Goal: Task Accomplishment & Management: Use online tool/utility

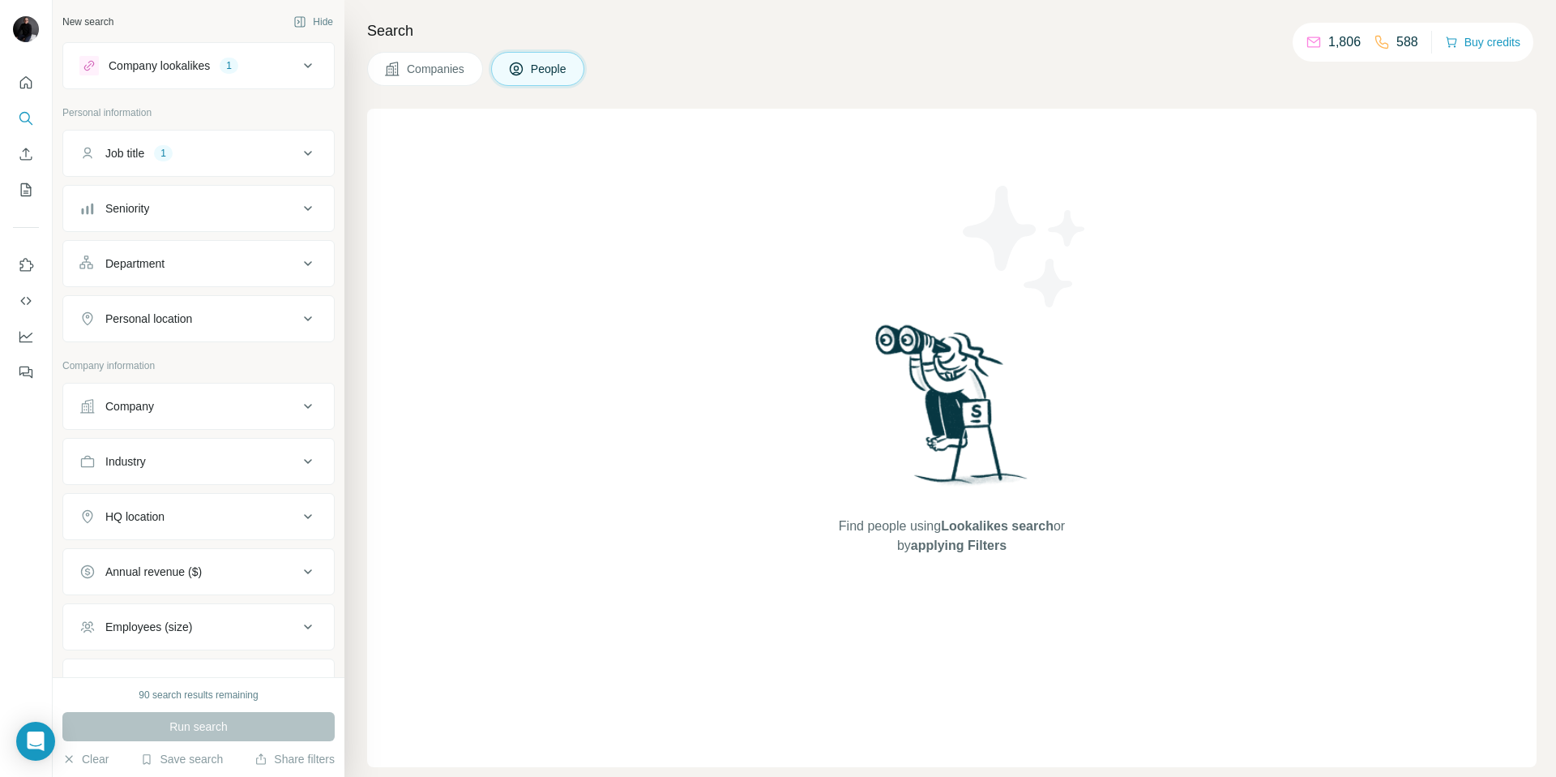
click at [440, 67] on span "Companies" at bounding box center [436, 69] width 59 height 16
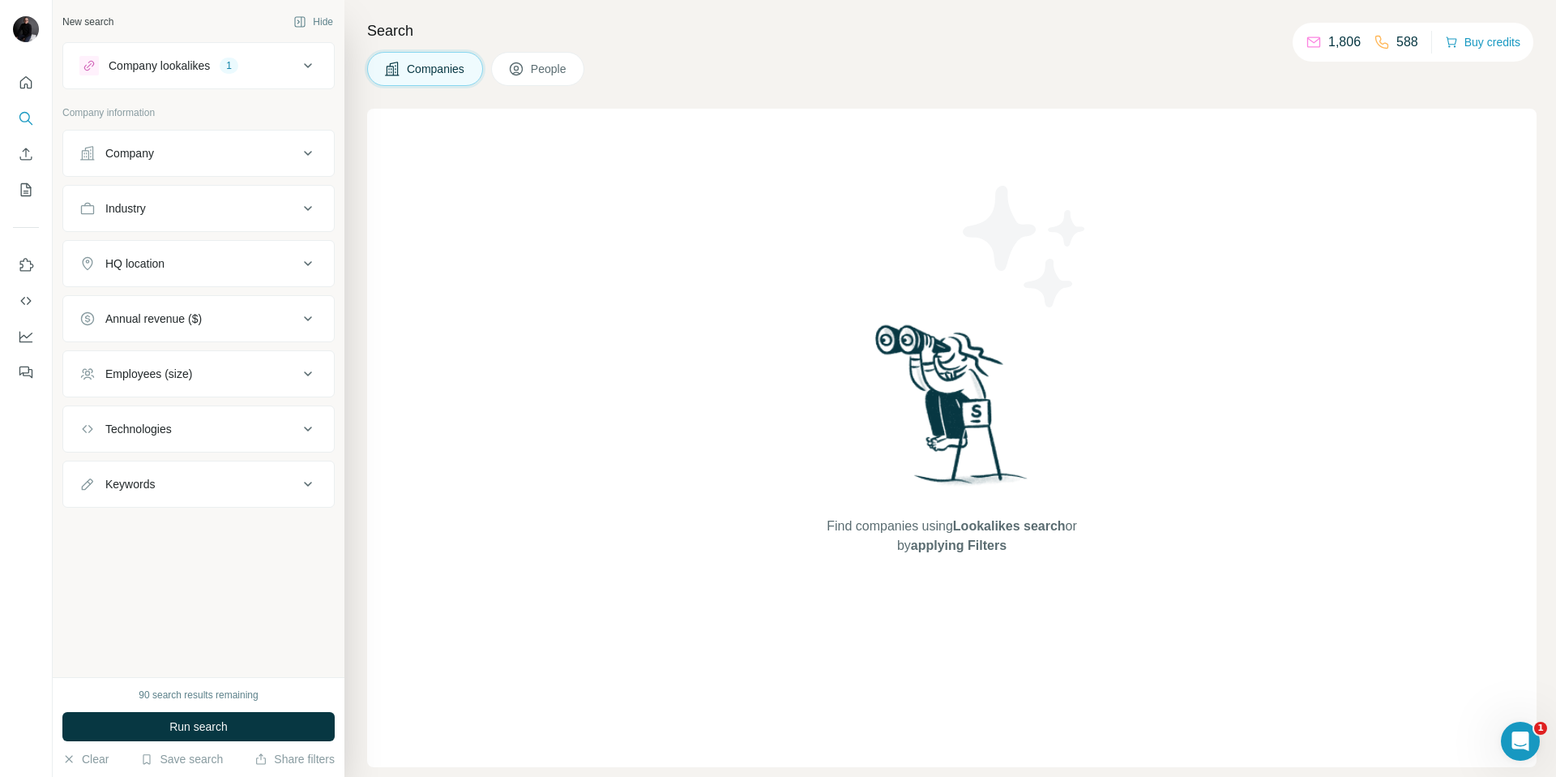
click at [200, 156] on div "Company" at bounding box center [188, 153] width 219 height 16
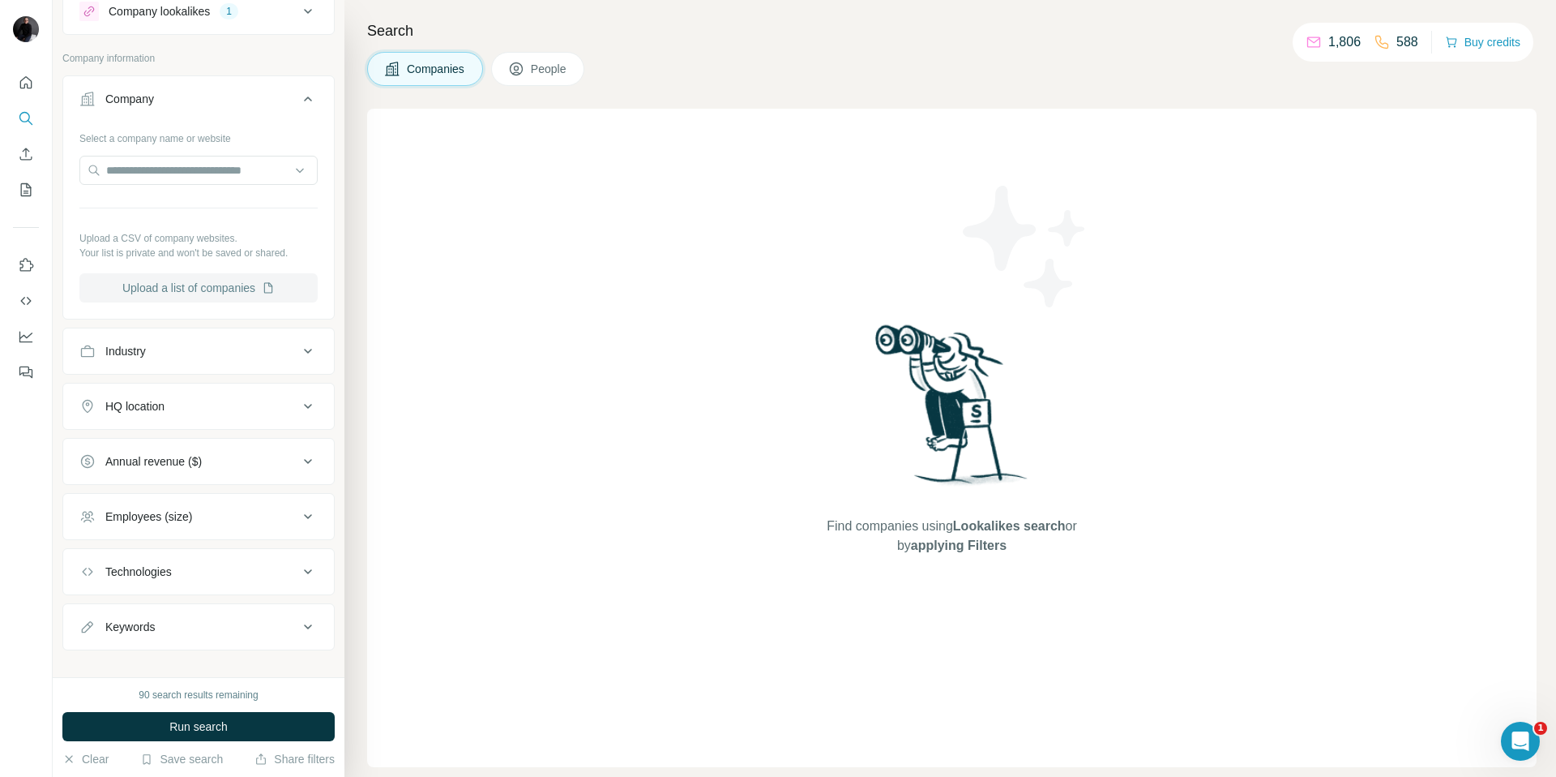
scroll to position [73, 0]
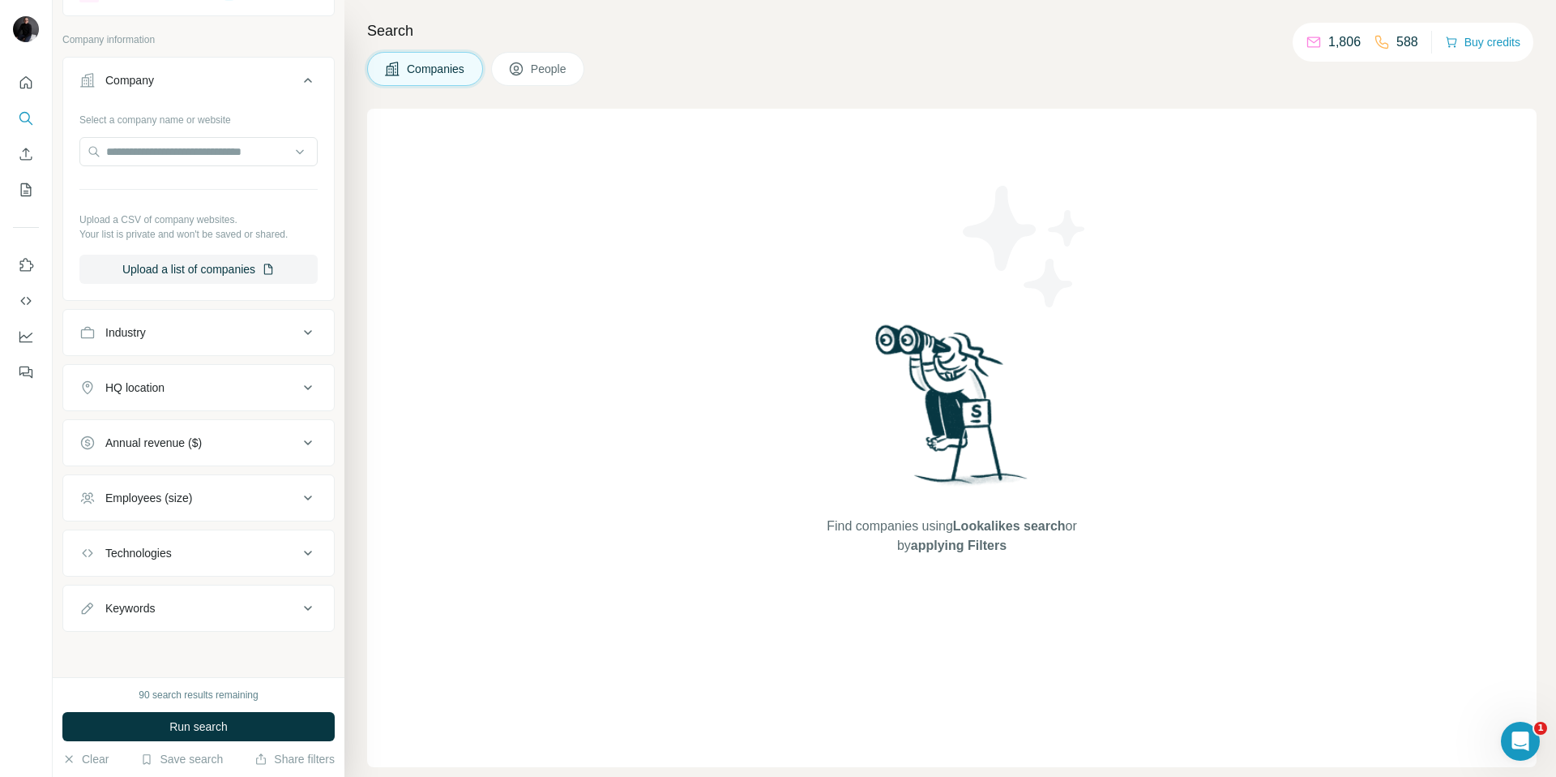
click at [191, 383] on div "HQ location" at bounding box center [188, 387] width 219 height 16
click at [119, 433] on input "text" at bounding box center [198, 427] width 238 height 29
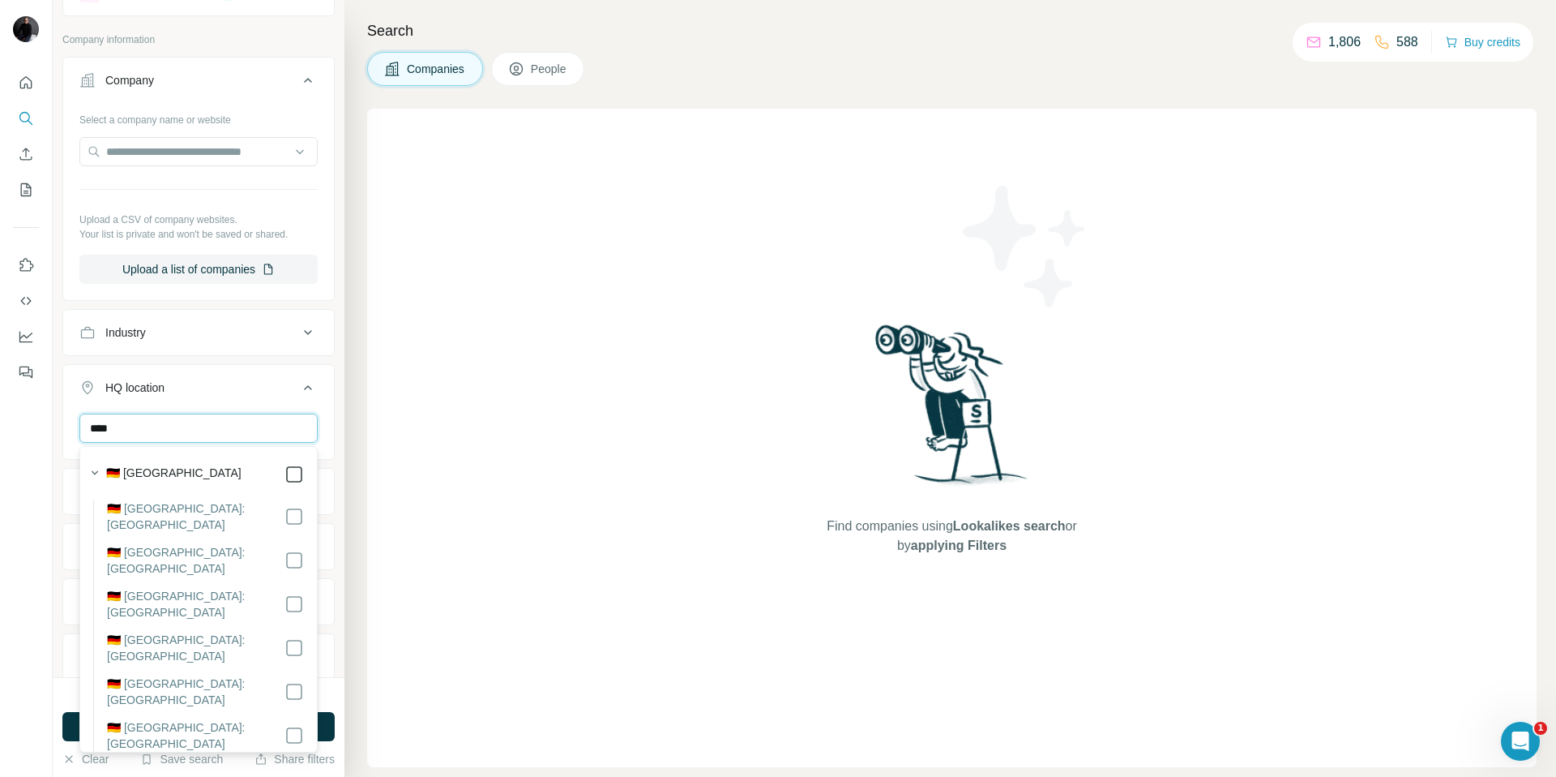
type input "****"
click at [458, 606] on div "Find companies using Lookalikes search or by applying Filters" at bounding box center [952, 438] width 1170 height 658
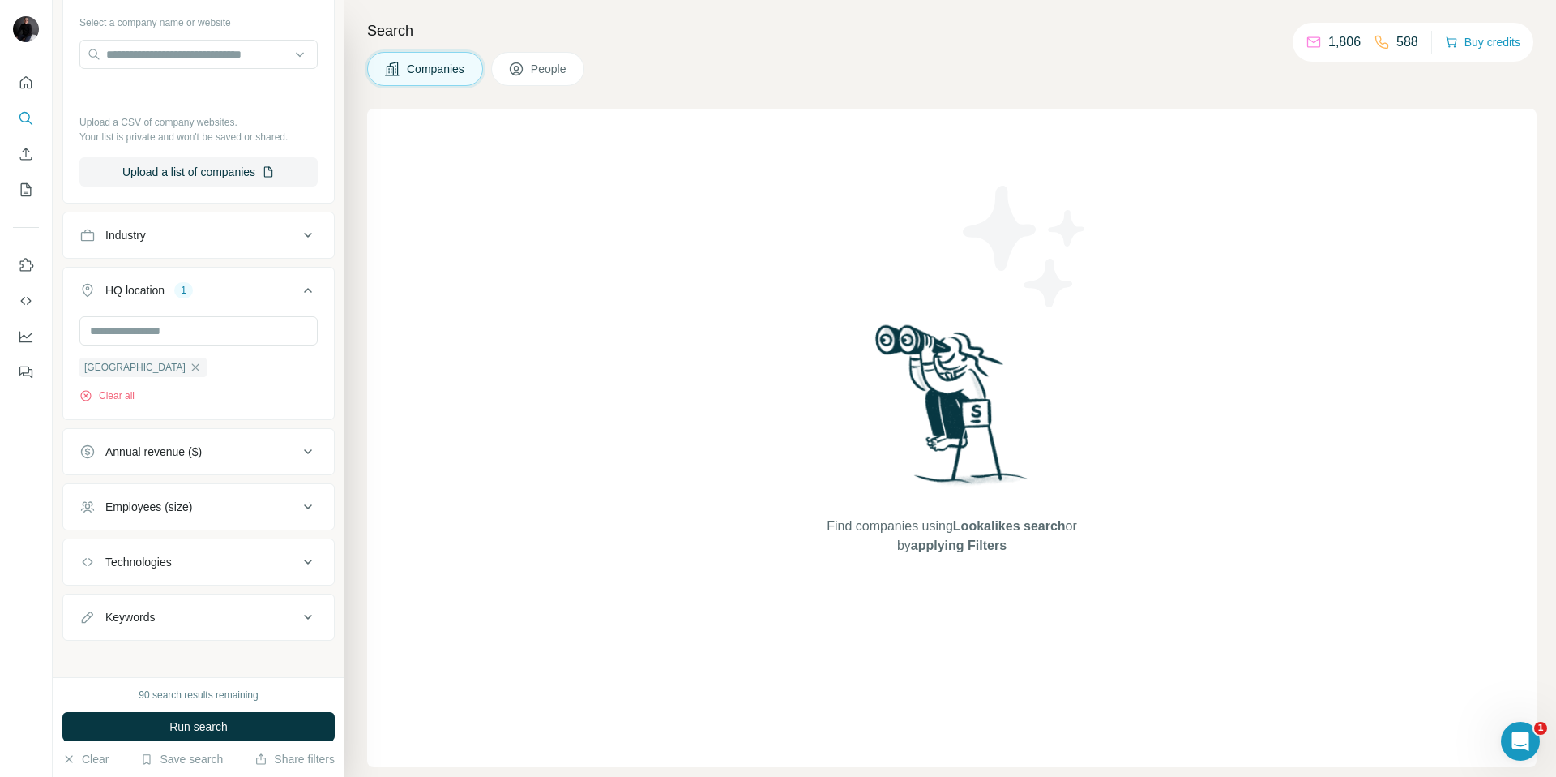
scroll to position [180, 0]
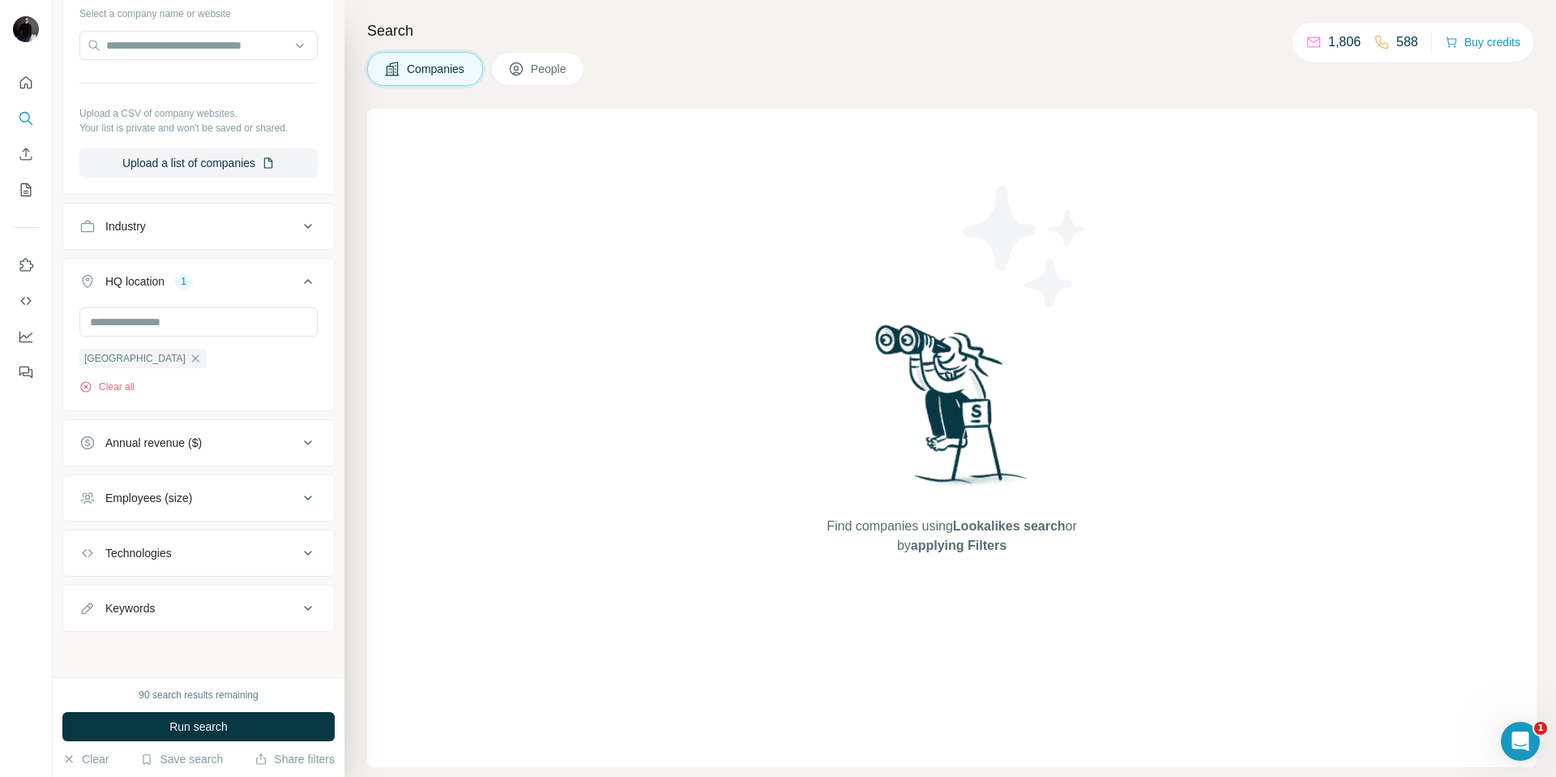
click at [160, 602] on div "Keywords" at bounding box center [188, 608] width 219 height 16
click at [163, 644] on input "text" at bounding box center [182, 647] width 206 height 29
type input "*********"
click at [194, 726] on span "Run search" at bounding box center [198, 726] width 58 height 16
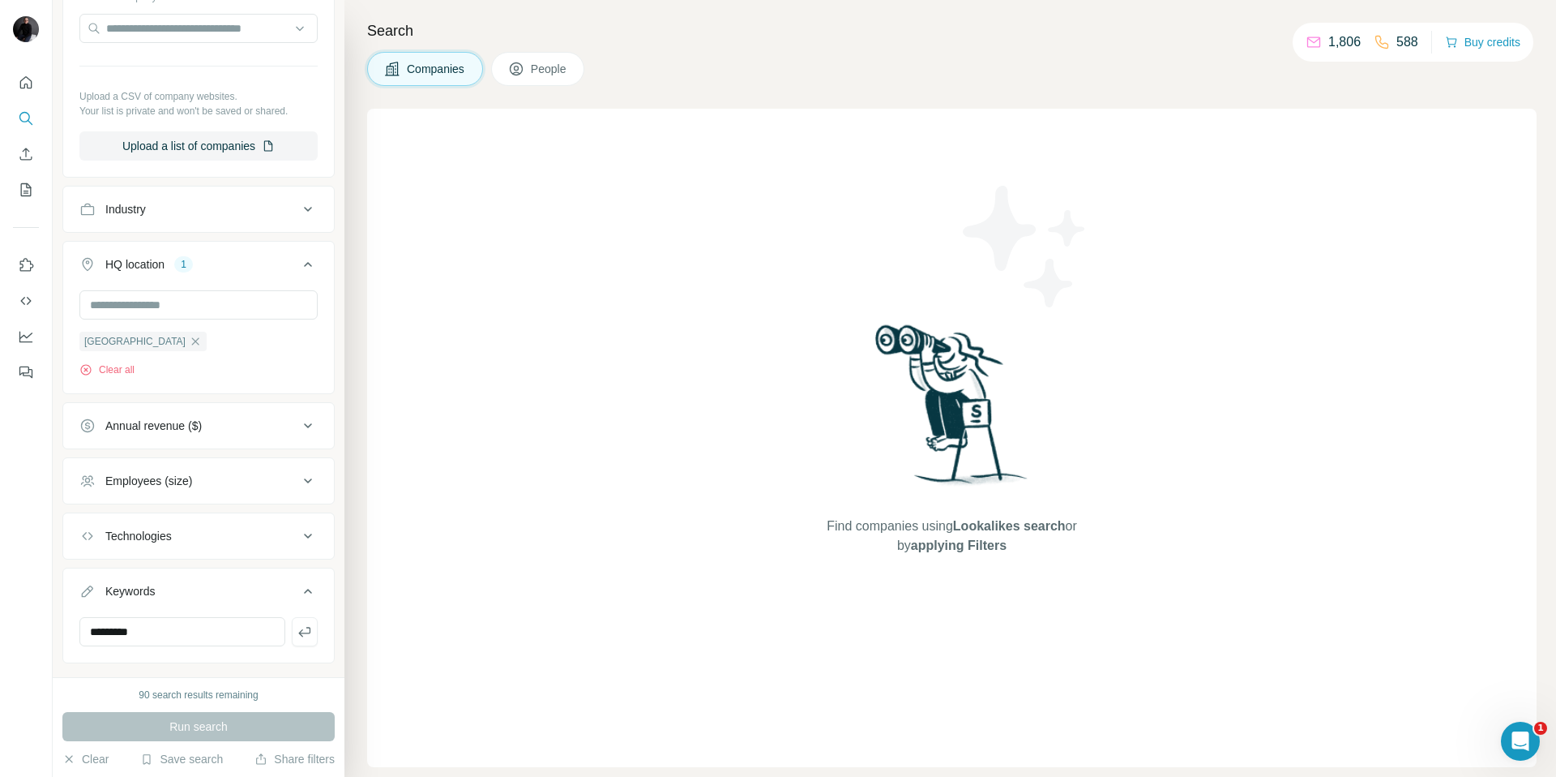
scroll to position [229, 0]
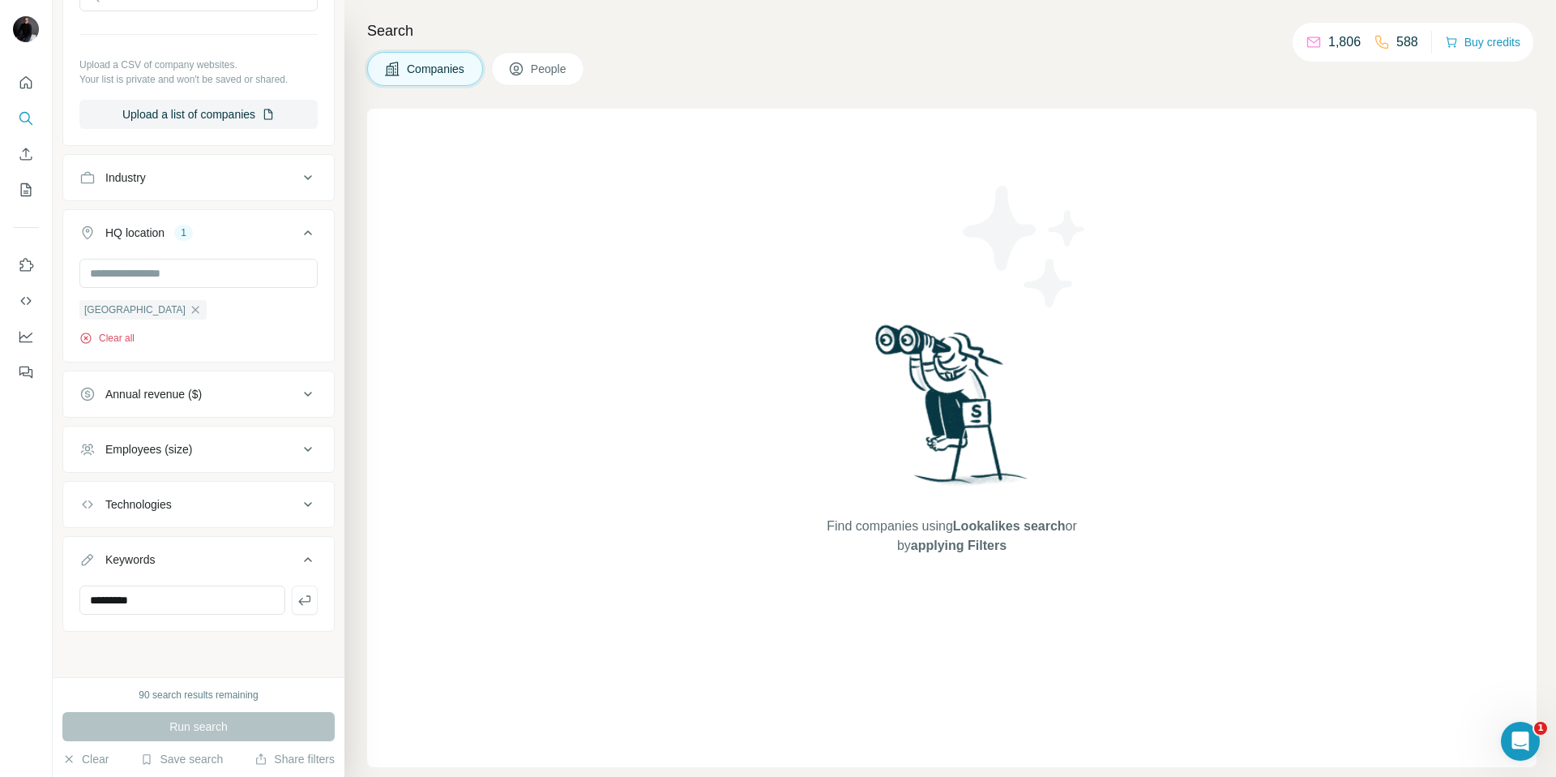
click at [125, 332] on button "Clear all" at bounding box center [106, 338] width 55 height 15
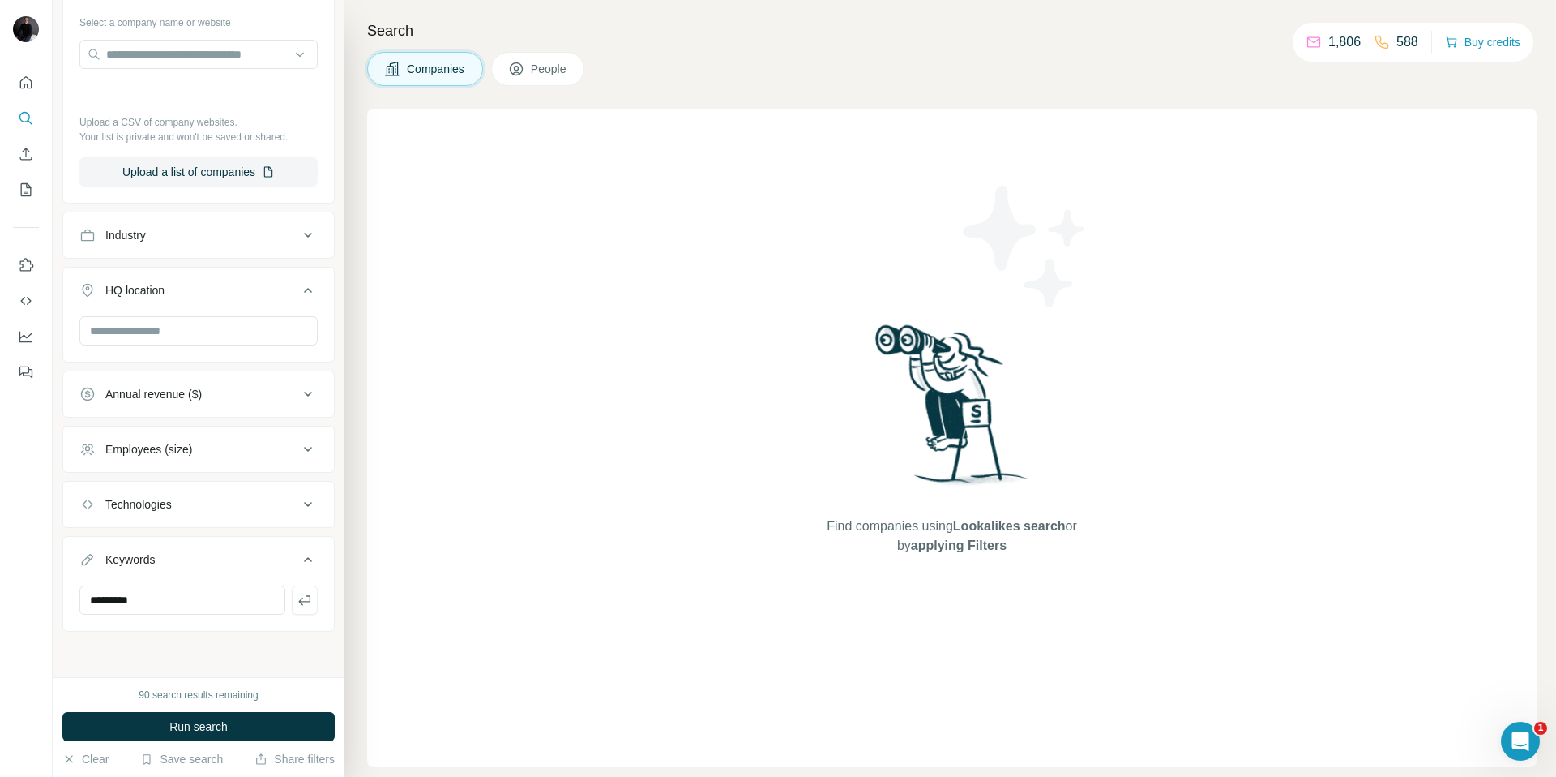
scroll to position [170, 0]
click at [255, 725] on button "Run search" at bounding box center [198, 726] width 272 height 29
